Goal: Task Accomplishment & Management: Manage account settings

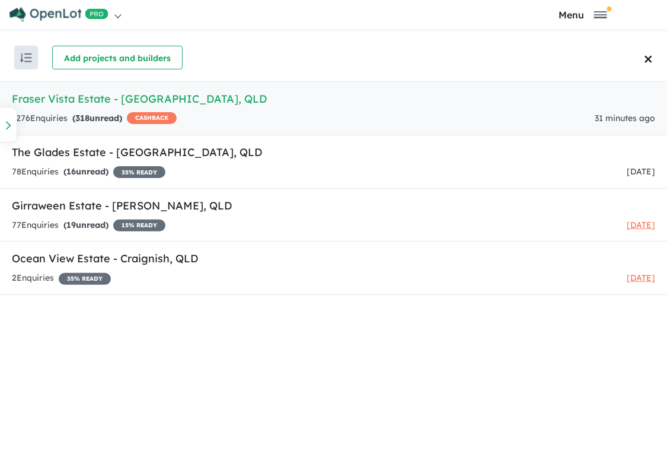
click at [83, 104] on h5 "Fraser Vista Estate - [GEOGRAPHIC_DATA] , [GEOGRAPHIC_DATA]" at bounding box center [334, 99] width 644 height 16
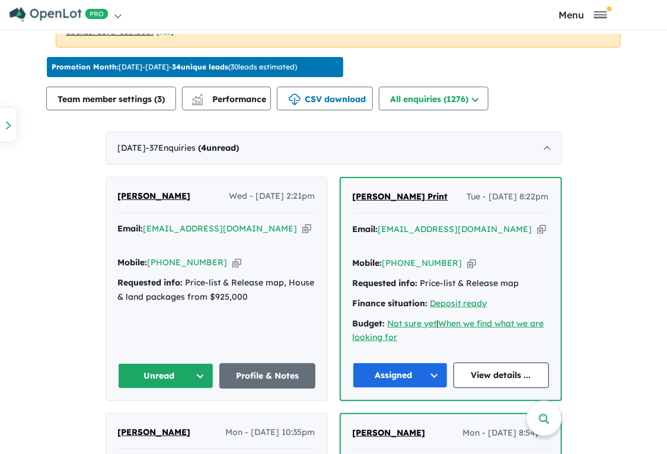
scroll to position [647, 0]
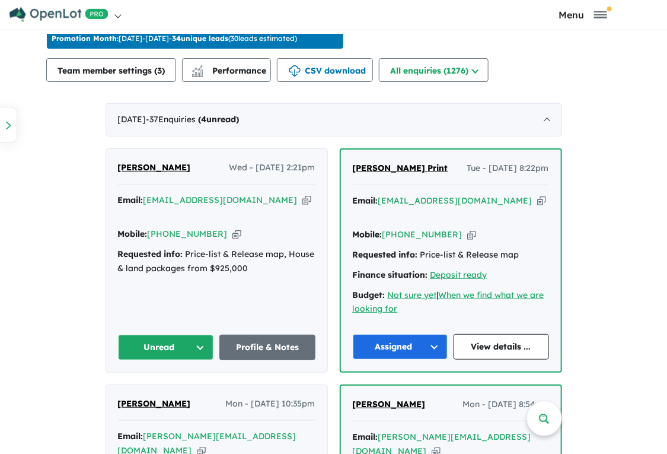
click at [302, 200] on icon "button" at bounding box center [306, 200] width 9 height 12
click at [302, 198] on icon "button" at bounding box center [306, 200] width 9 height 12
click at [203, 335] on button "Unread" at bounding box center [166, 348] width 96 height 26
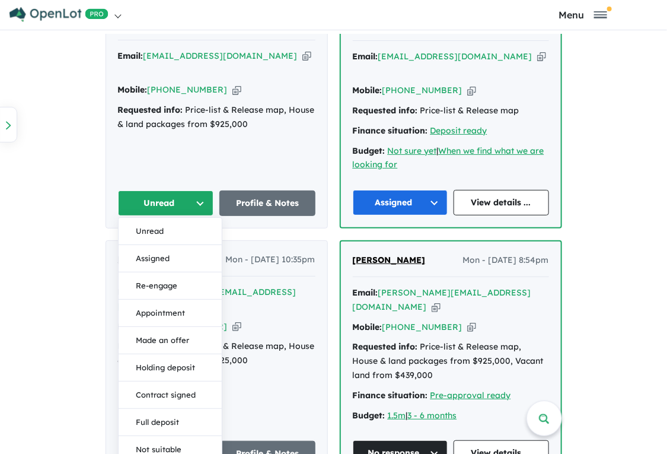
scroll to position [1024, 0]
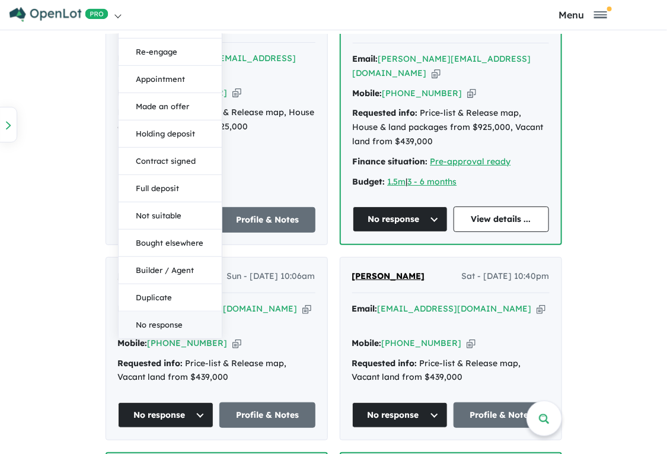
click at [154, 311] on button "No response" at bounding box center [170, 324] width 103 height 27
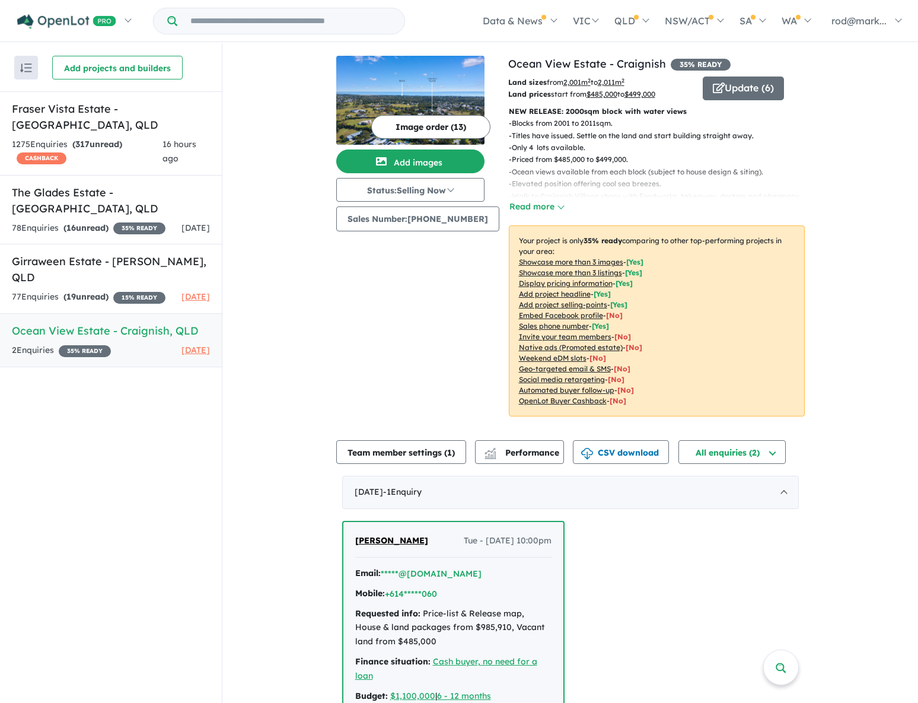
scroll to position [1, 0]
